Goal: Task Accomplishment & Management: Manage account settings

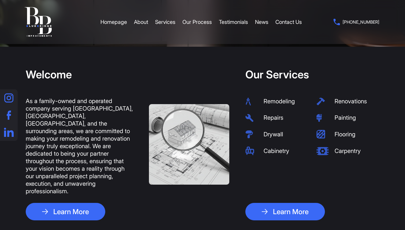
scroll to position [189, 0]
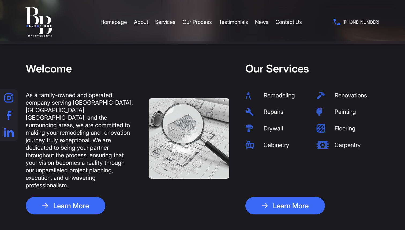
click at [250, 113] on img at bounding box center [251, 112] width 13 height 8
click at [264, 114] on li "Repairs" at bounding box center [276, 111] width 63 height 8
click at [321, 147] on img at bounding box center [322, 145] width 13 height 8
click at [285, 149] on li "Cabinetry" at bounding box center [276, 144] width 63 height 9
click at [351, 147] on li "Carpentry" at bounding box center [347, 144] width 63 height 9
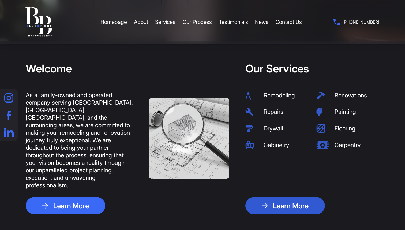
click at [305, 197] on link "Learn More" at bounding box center [285, 205] width 80 height 17
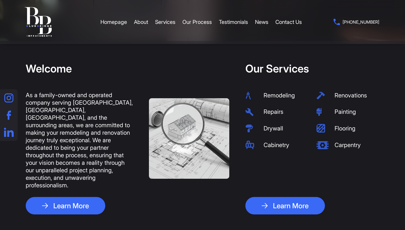
click at [335, 148] on li "Carpentry" at bounding box center [347, 144] width 63 height 9
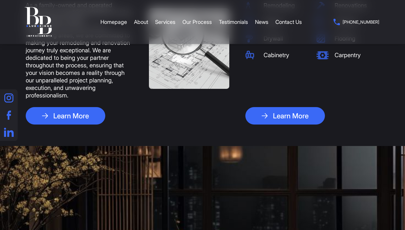
scroll to position [0, 0]
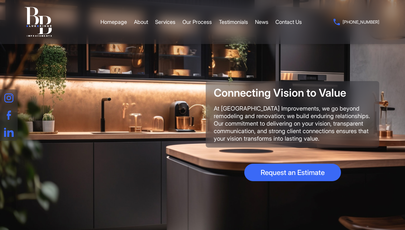
click at [37, 20] on icon at bounding box center [32, 15] width 14 height 17
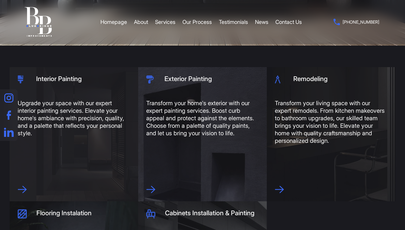
scroll to position [184, 0]
click at [280, 191] on icon at bounding box center [279, 189] width 9 height 7
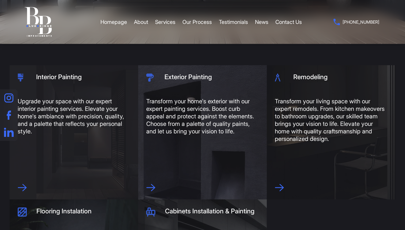
scroll to position [204, 0]
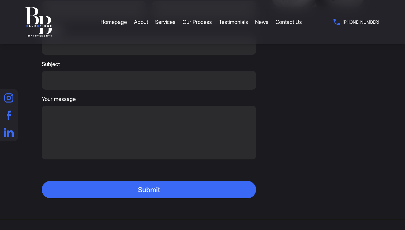
scroll to position [997, 0]
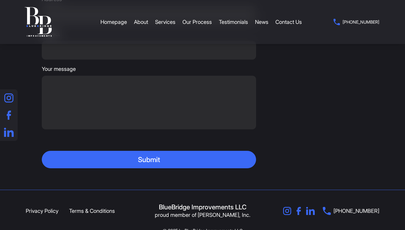
click at [86, 207] on link "Terms & Conditions" at bounding box center [92, 210] width 46 height 7
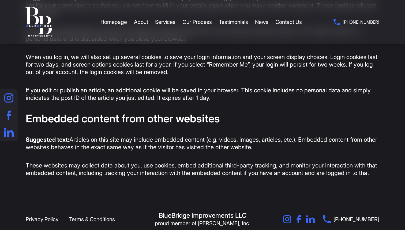
scroll to position [354, 0]
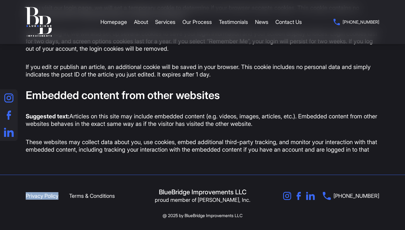
click at [35, 198] on link "Privacy Policy" at bounding box center [42, 195] width 33 height 7
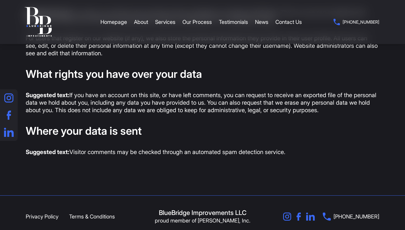
scroll to position [576, 0]
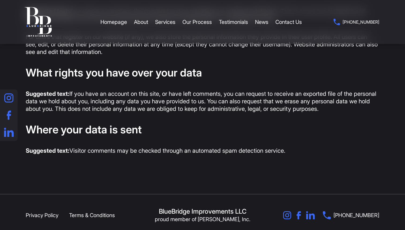
click at [90, 215] on link "Terms & Conditions" at bounding box center [92, 214] width 46 height 7
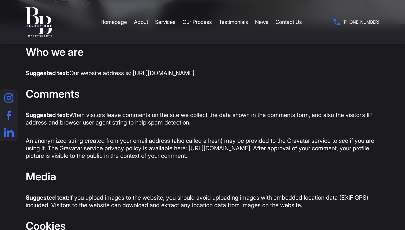
scroll to position [78, 0]
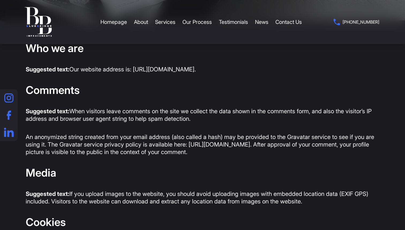
drag, startPoint x: 203, startPoint y: 70, endPoint x: 25, endPoint y: 69, distance: 177.6
click at [25, 69] on div "Who we are Suggested text: Our website address is: [URL][DOMAIN_NAME]. Comments…" at bounding box center [203, 231] width 402 height 379
copy p "Suggested text: Our website address is: [URL][DOMAIN_NAME]."
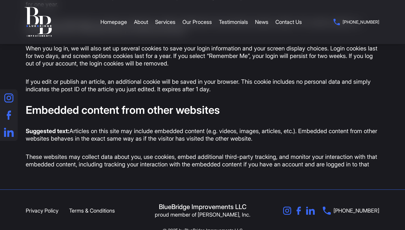
scroll to position [337, 0]
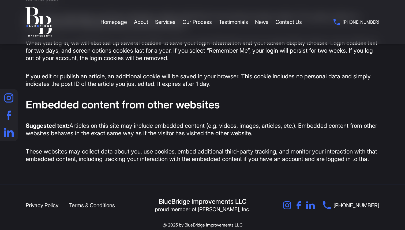
click at [57, 162] on p "These websites may collect data about you, use cookies, embed additional third-…" at bounding box center [203, 154] width 354 height 15
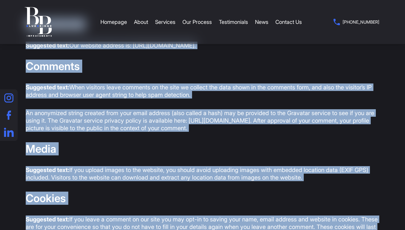
scroll to position [0, 0]
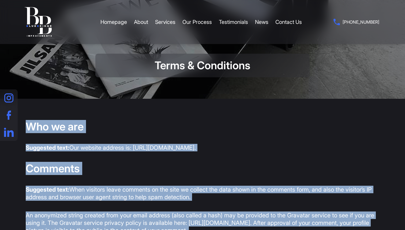
drag, startPoint x: 47, startPoint y: 167, endPoint x: 28, endPoint y: 128, distance: 43.2
copy div "Who we are Suggested text: Our website address is: https://bbimproves.com. Comm…"
click at [176, 123] on h2 "Who we are" at bounding box center [203, 126] width 354 height 13
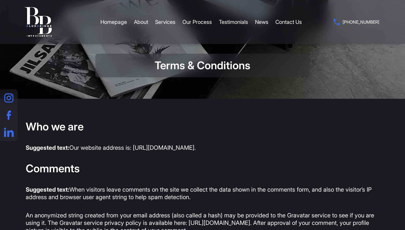
click at [39, 29] on icon at bounding box center [38, 22] width 61 height 44
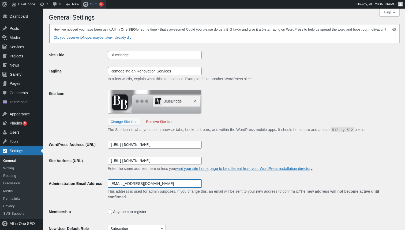
click at [153, 187] on input "[EMAIL_ADDRESS][DOMAIN_NAME]" at bounding box center [155, 183] width 94 height 8
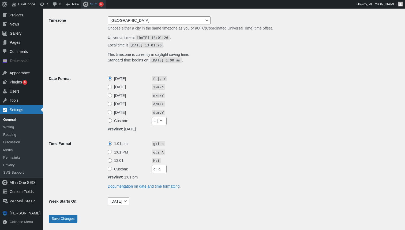
scroll to position [262, 0]
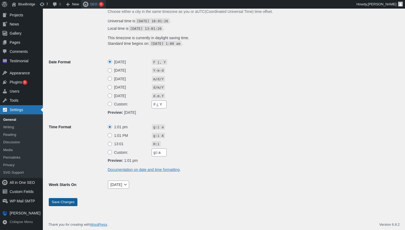
type input "[EMAIL_ADDRESS][DOMAIN_NAME]"
click at [66, 203] on input "Save Changes" at bounding box center [63, 202] width 29 height 8
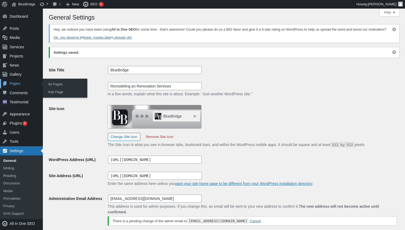
click at [17, 82] on div "Pages" at bounding box center [21, 83] width 43 height 9
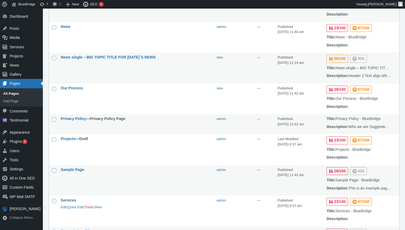
scroll to position [255, 0]
click at [16, 92] on link "All Pages" at bounding box center [21, 93] width 43 height 7
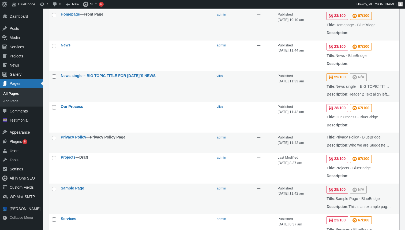
scroll to position [239, 0]
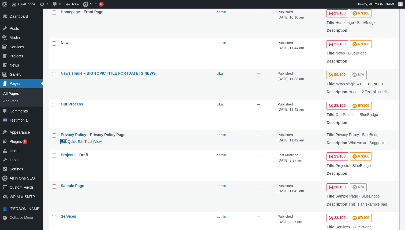
click at [63, 143] on link "Edit" at bounding box center [64, 141] width 6 height 4
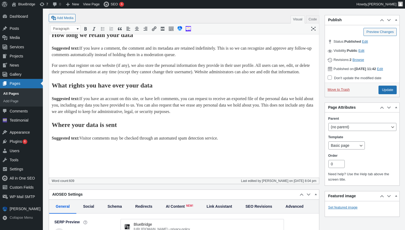
scroll to position [416, 0]
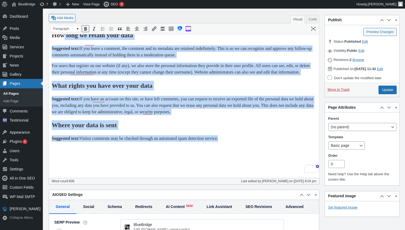
drag, startPoint x: 245, startPoint y: 151, endPoint x: 69, endPoint y: 59, distance: 198.5
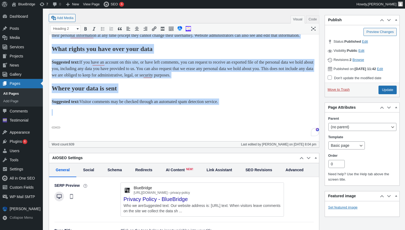
scroll to position [454, 0]
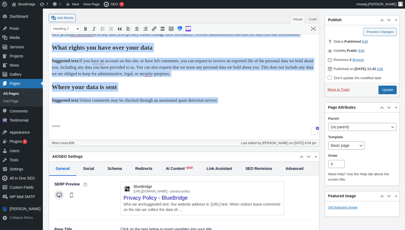
drag, startPoint x: 53, startPoint y: -291, endPoint x: 287, endPoint y: 110, distance: 464.9
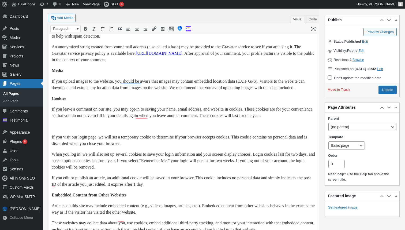
scroll to position [170, 0]
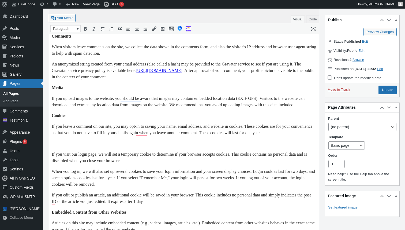
click at [64, 147] on div "To enrich screen reader interactions, please activate Accessibility in Grammarl…" at bounding box center [184, 143] width 265 height 6
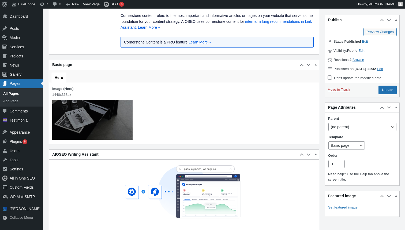
scroll to position [761, 0]
click at [395, 94] on input "Update" at bounding box center [387, 89] width 18 height 9
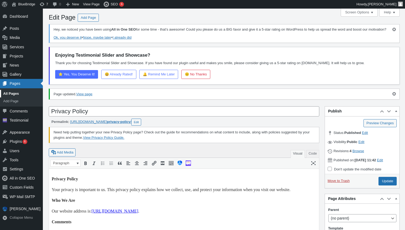
click at [11, 94] on link "All Pages" at bounding box center [21, 93] width 43 height 7
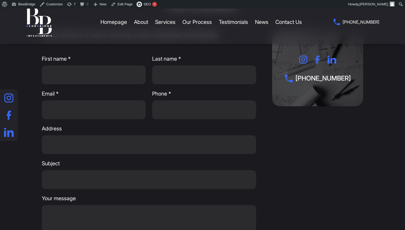
scroll to position [1006, 0]
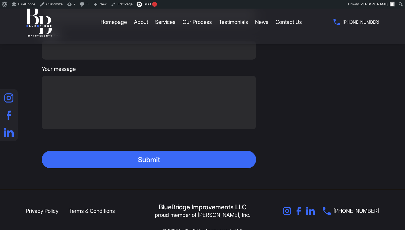
click at [78, 207] on link "Terms & Conditions" at bounding box center [92, 210] width 46 height 7
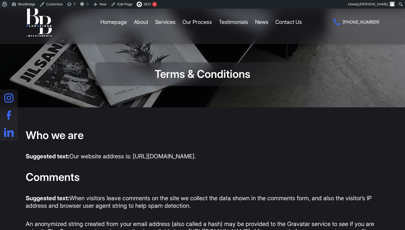
click at [41, 25] on icon at bounding box center [38, 22] width 61 height 44
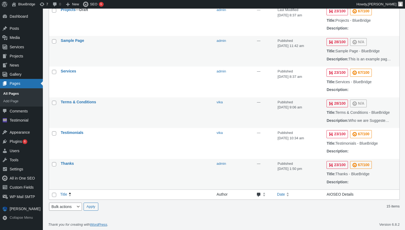
scroll to position [386, 0]
click at [64, 110] on link "Edit" at bounding box center [64, 108] width 6 height 4
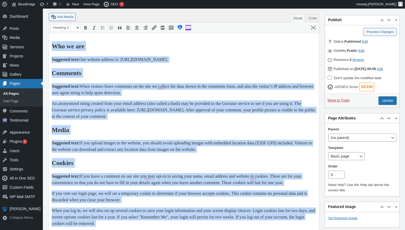
scroll to position [97, 0]
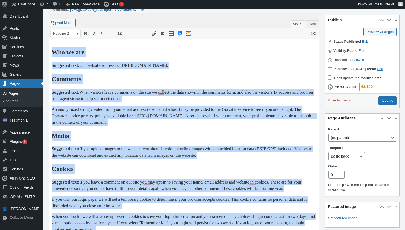
drag, startPoint x: 300, startPoint y: 303, endPoint x: 51, endPoint y: 54, distance: 352.8
click at [51, 54] on html "Who we are Suggested text: Our website address is: [URL][DOMAIN_NAME]. Comments…" at bounding box center [184, 173] width 270 height 268
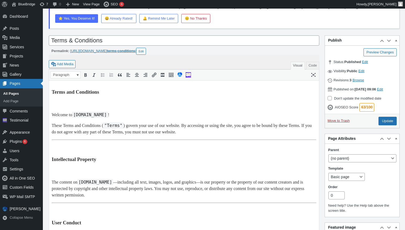
scroll to position [58, 0]
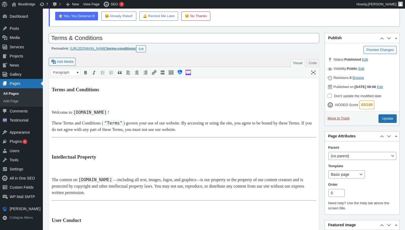
click at [108, 111] on code "[DOMAIN_NAME]" at bounding box center [90, 112] width 36 height 6
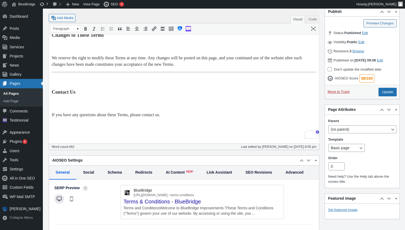
scroll to position [577, 0]
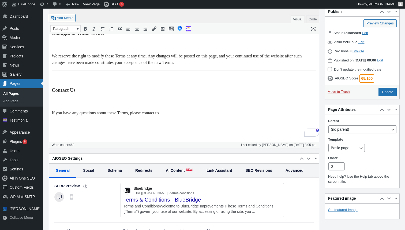
click at [192, 116] on p "If you have any questions about these Terms, please contact us." at bounding box center [184, 113] width 265 height 6
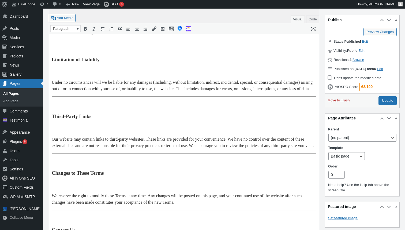
scroll to position [377, 0]
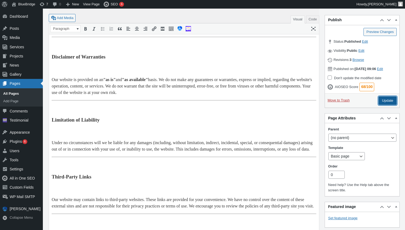
click at [387, 105] on input "Update" at bounding box center [387, 100] width 18 height 9
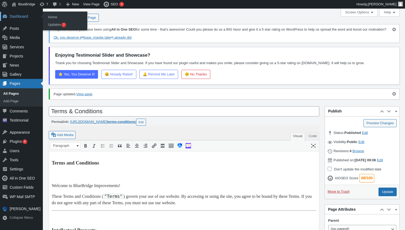
click at [17, 17] on div "Dashboard" at bounding box center [21, 16] width 43 height 9
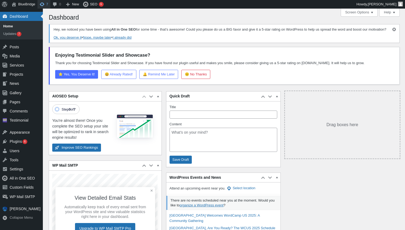
click at [42, 4] on span "Toolbar" at bounding box center [41, 3] width 5 height 7
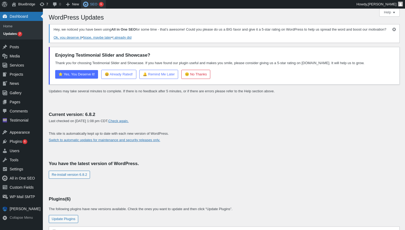
click at [102, 5] on div "6" at bounding box center [101, 4] width 5 height 5
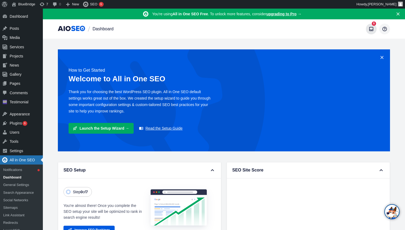
click at [372, 29] on icon at bounding box center [371, 28] width 5 height 5
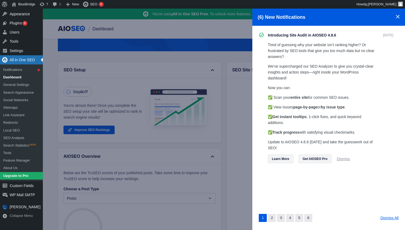
scroll to position [73, 0]
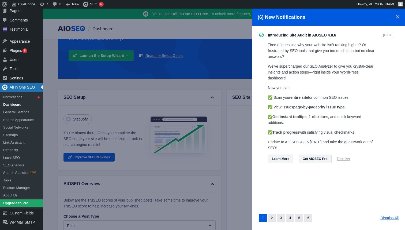
click at [398, 17] on icon at bounding box center [398, 17] width 4 height 4
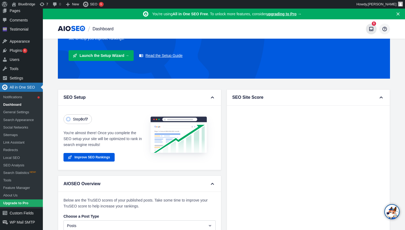
click at [371, 28] on icon at bounding box center [371, 28] width 5 height 5
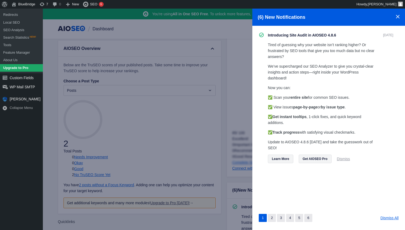
scroll to position [209, 0]
click at [395, 13] on div "(6) New Notifications" at bounding box center [328, 17] width 153 height 17
click at [397, 16] on icon at bounding box center [398, 17] width 4 height 4
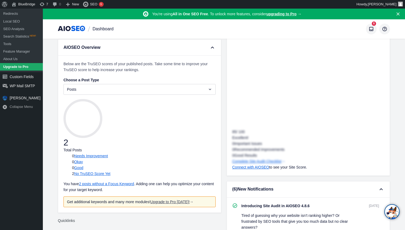
click at [157, 84] on div "Below are the TruSEO scores of your published posts. Take some time to improve …" at bounding box center [139, 134] width 152 height 146
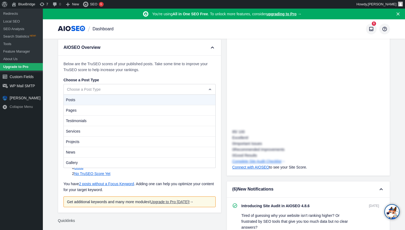
click at [183, 66] on div "Below are the TruSEO scores of your published posts. Take some time to improve …" at bounding box center [139, 134] width 152 height 146
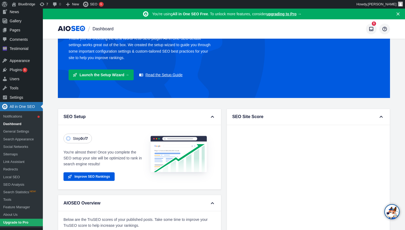
scroll to position [30, 0]
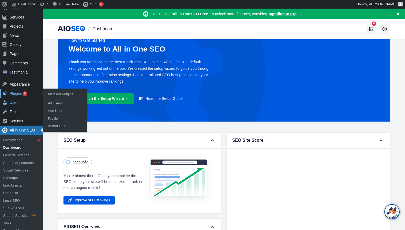
click at [18, 93] on div "Plugins 6" at bounding box center [21, 93] width 43 height 9
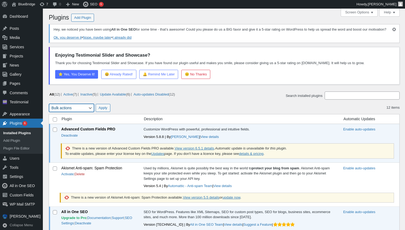
click at [90, 112] on select "Bulk actions Activate Deactivate Update Delete Enable Auto-updates Disable Auto…" at bounding box center [71, 108] width 45 height 8
click at [351, 131] on span "Enable auto-updates" at bounding box center [359, 129] width 32 height 4
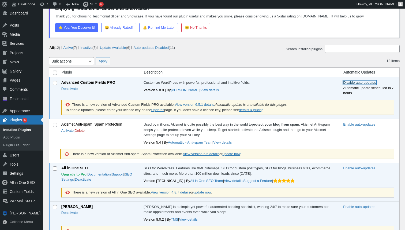
scroll to position [50, 0]
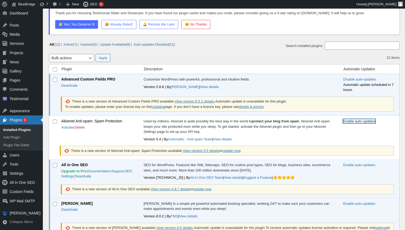
click at [363, 123] on span "Enable auto-updates" at bounding box center [359, 121] width 32 height 4
click at [358, 128] on td "Disable auto-updates Automatic update scheduled in 7 hours." at bounding box center [370, 129] width 59 height 29
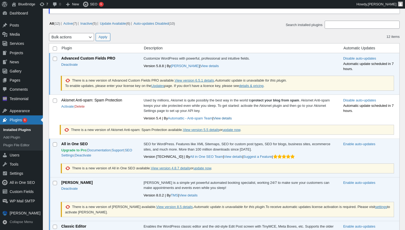
scroll to position [80, 0]
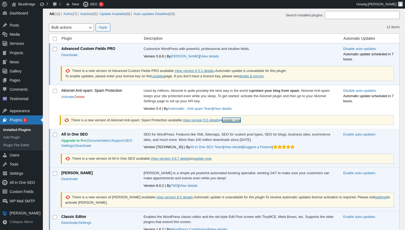
click at [240, 122] on link "update now" at bounding box center [232, 120] width 18 height 4
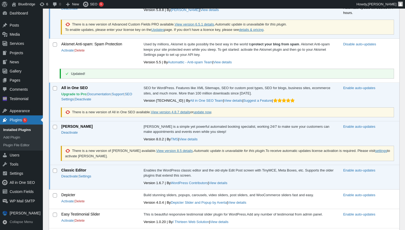
scroll to position [128, 0]
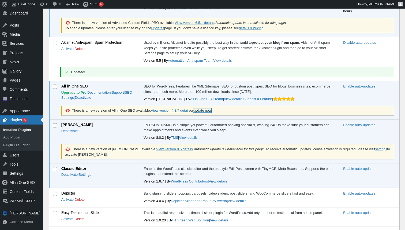
click at [211, 112] on link "update now" at bounding box center [202, 110] width 18 height 4
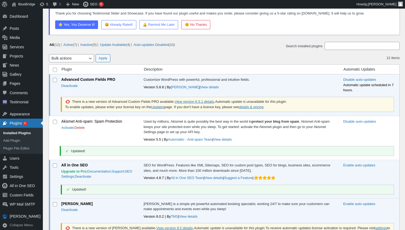
scroll to position [0, 0]
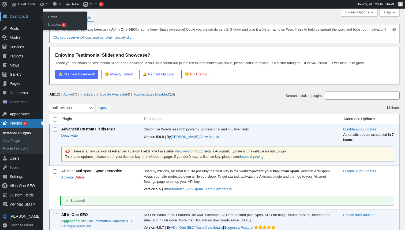
click at [17, 16] on div "Dashboard" at bounding box center [21, 16] width 43 height 9
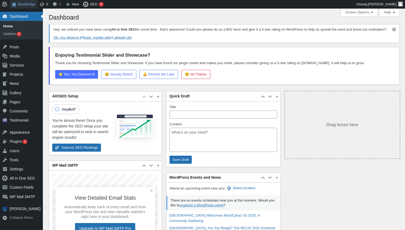
click at [28, 6] on link "BlueBridge" at bounding box center [23, 4] width 28 height 9
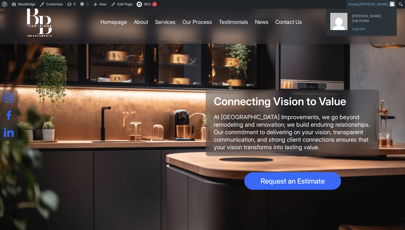
click at [356, 29] on link "Log Out" at bounding box center [370, 28] width 43 height 7
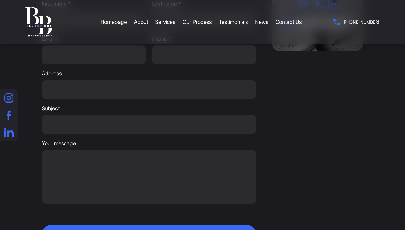
scroll to position [997, 0]
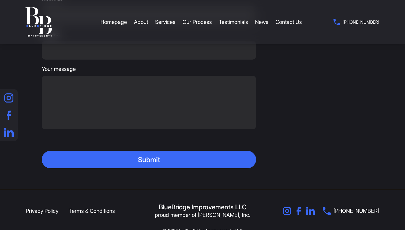
click at [47, 207] on link "Privacy Policy" at bounding box center [42, 210] width 33 height 7
